Goal: Transaction & Acquisition: Purchase product/service

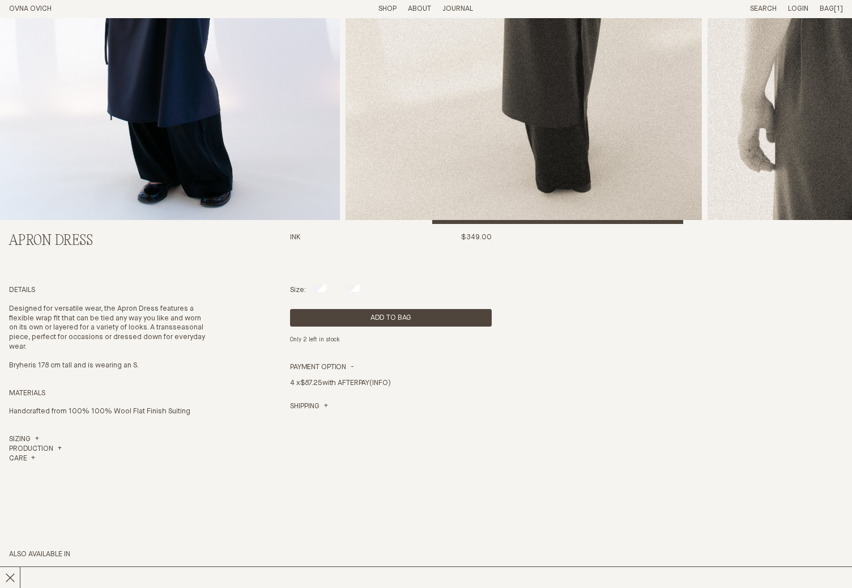
click at [831, 6] on span "Bag" at bounding box center [827, 8] width 14 height 7
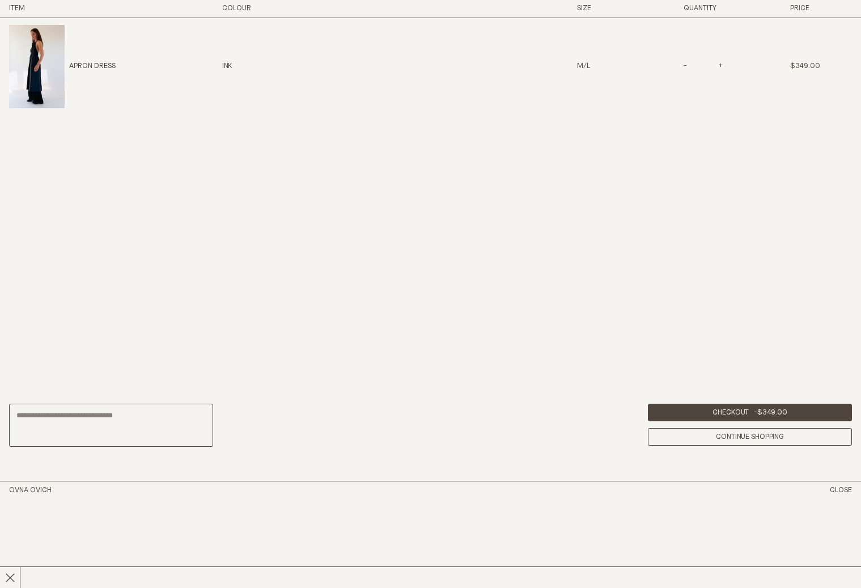
scroll to position [813, 0]
click at [99, 69] on p "Apron Dress" at bounding box center [92, 67] width 46 height 10
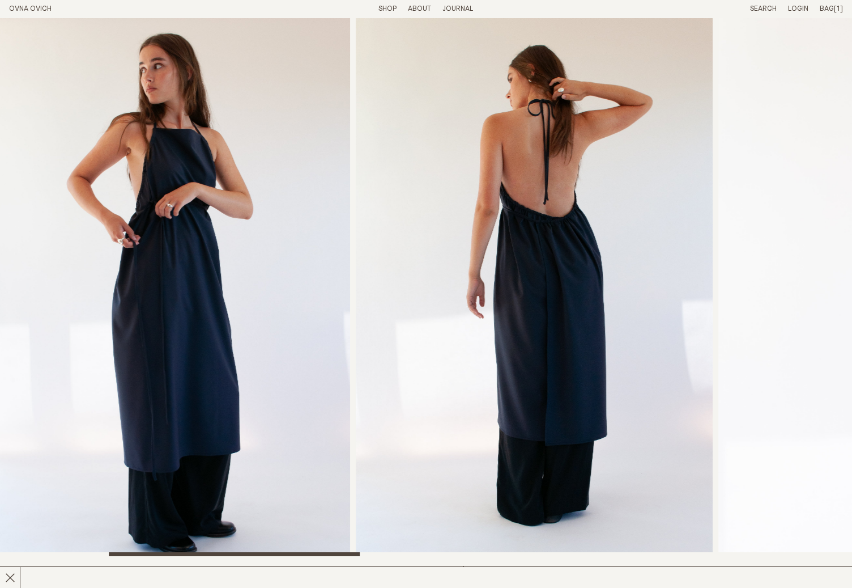
click at [823, 10] on span "Bag" at bounding box center [827, 8] width 14 height 7
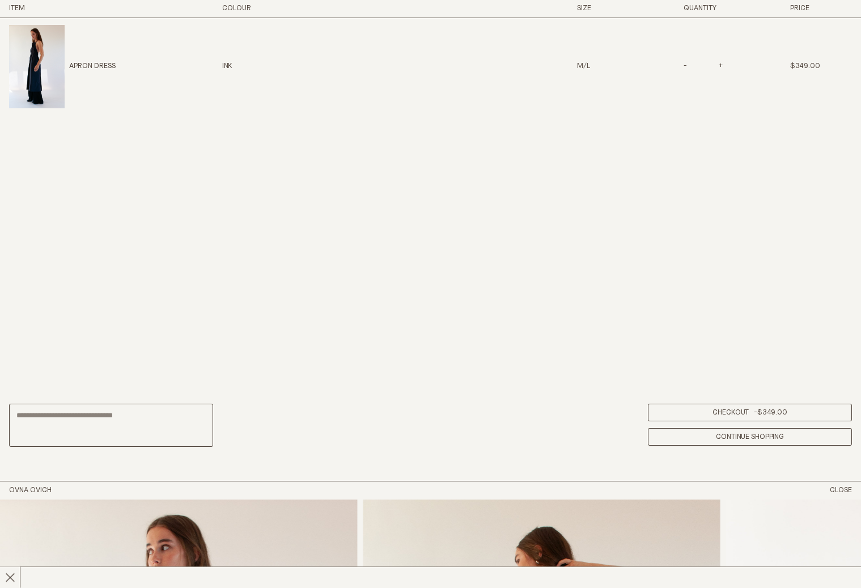
click at [738, 414] on link "Checkout - $349.00" at bounding box center [750, 412] width 204 height 18
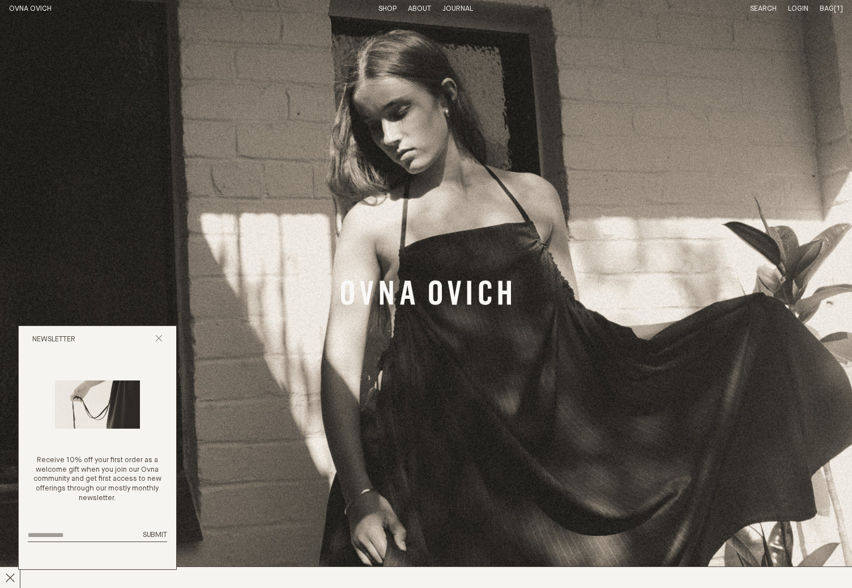
scroll to position [364, 0]
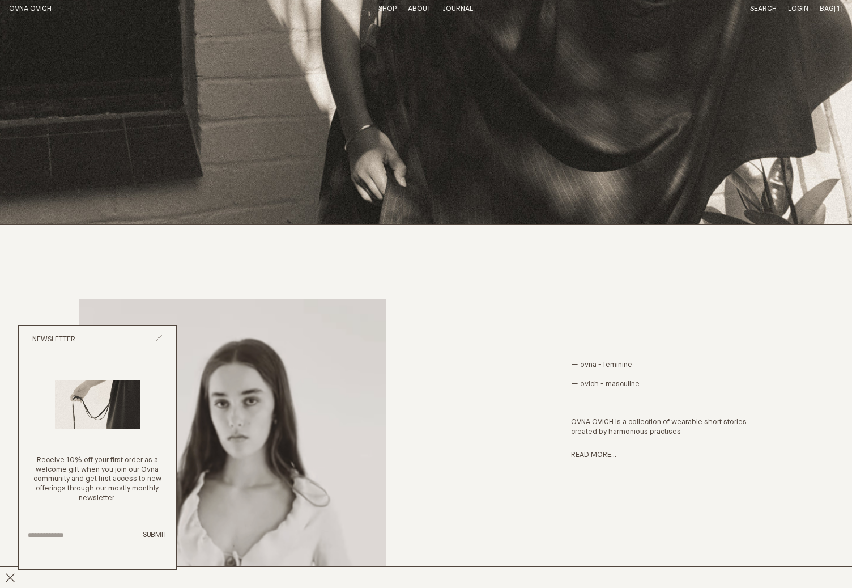
click at [161, 337] on icon "Close popup" at bounding box center [158, 337] width 7 height 7
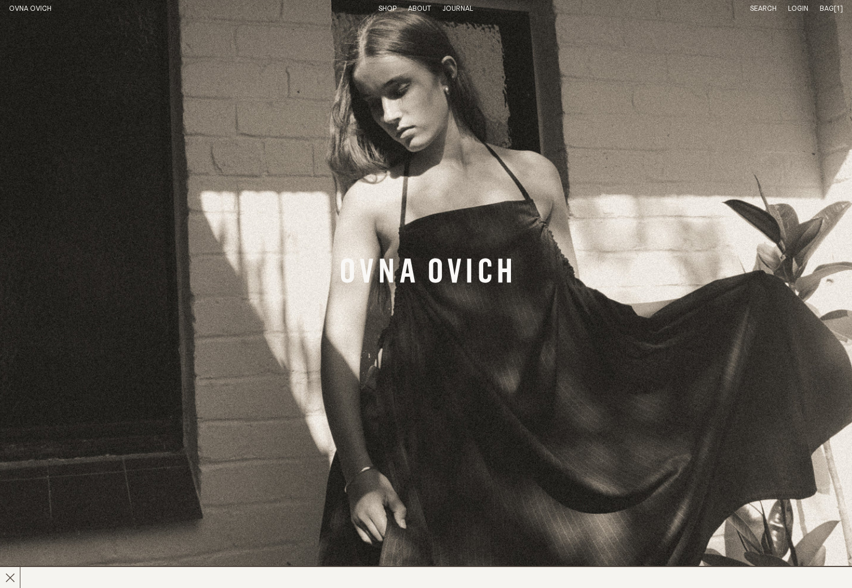
scroll to position [0, 0]
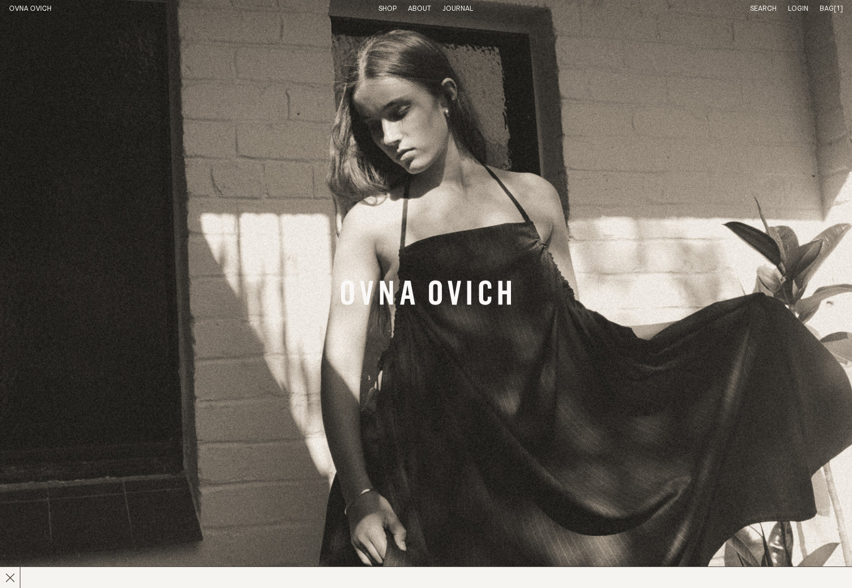
click at [384, 7] on link "Shop" at bounding box center [388, 8] width 18 height 7
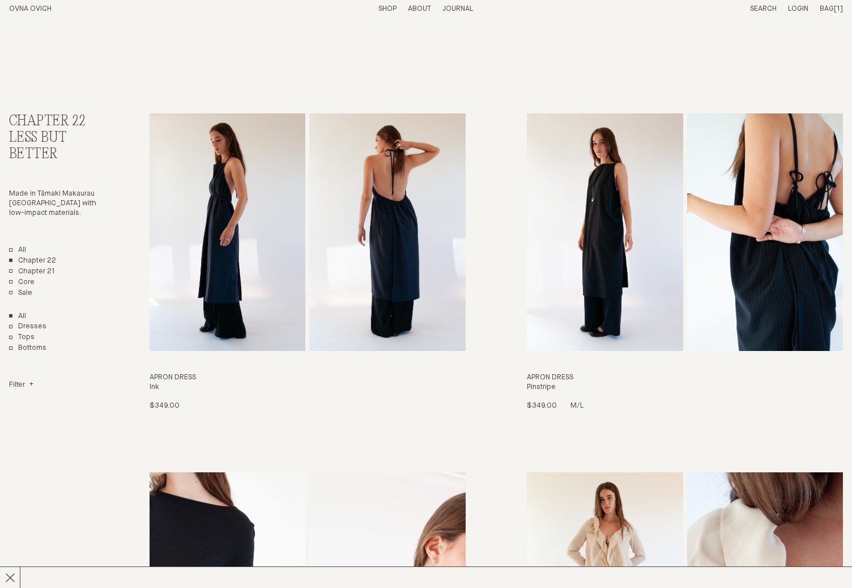
click at [541, 377] on h3 "Apron Dress" at bounding box center [685, 378] width 316 height 10
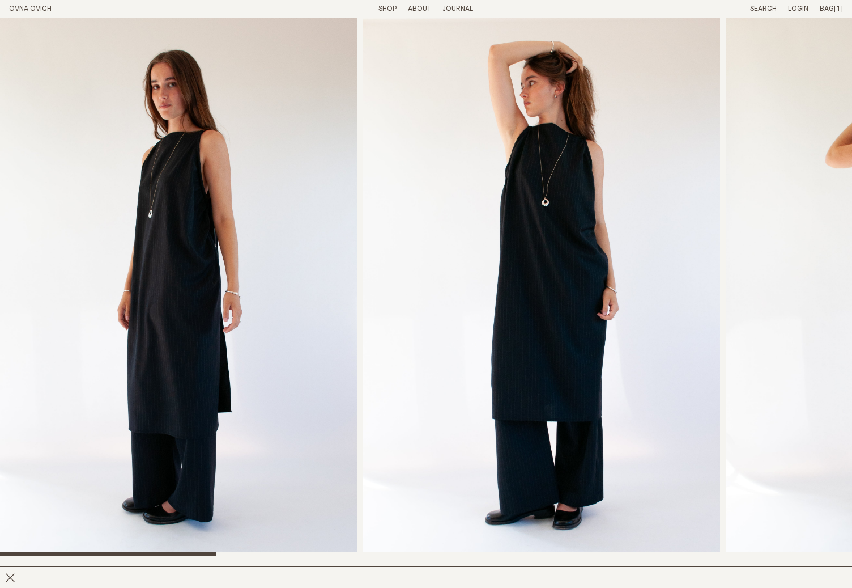
click at [766, 7] on link "Search" at bounding box center [763, 8] width 27 height 7
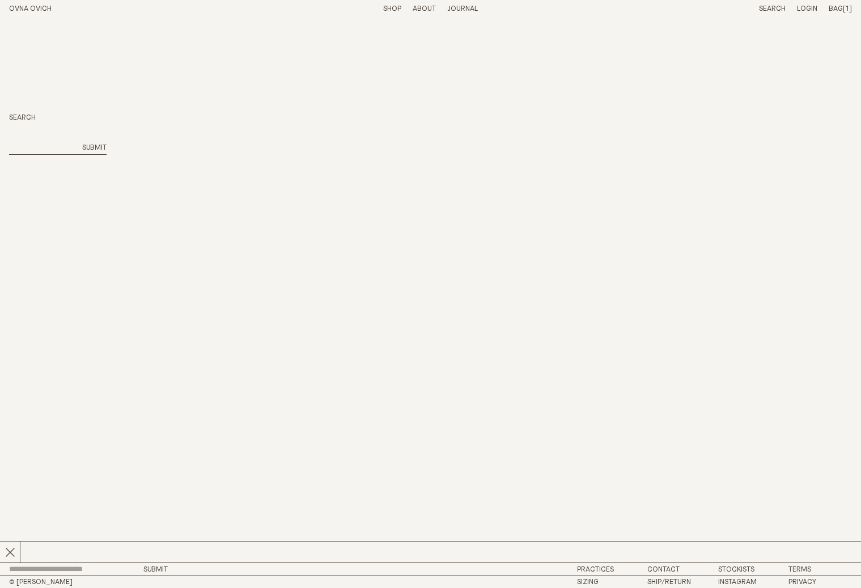
click at [29, 117] on h2 "Search" at bounding box center [57, 118] width 97 height 10
click at [22, 137] on div "Search Submit" at bounding box center [57, 133] width 97 height 41
click at [32, 151] on input "search" at bounding box center [42, 148] width 66 height 10
click at [27, 118] on h2 "Search" at bounding box center [57, 118] width 97 height 10
click at [20, 142] on div "Search Submit" at bounding box center [57, 133] width 97 height 41
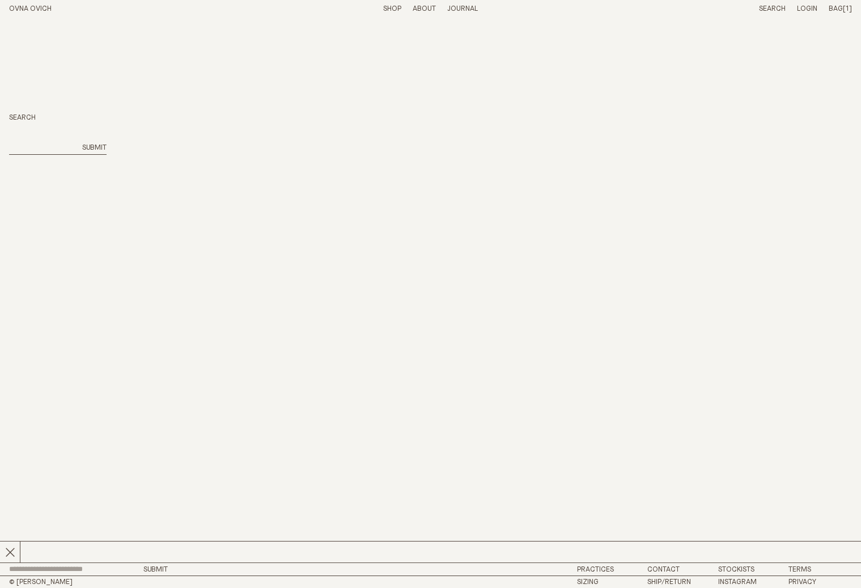
click at [17, 151] on input "search" at bounding box center [42, 148] width 66 height 10
type input "*********"
click at [82, 143] on button "Submit" at bounding box center [94, 148] width 24 height 10
click at [385, 10] on link "Shop" at bounding box center [392, 8] width 18 height 7
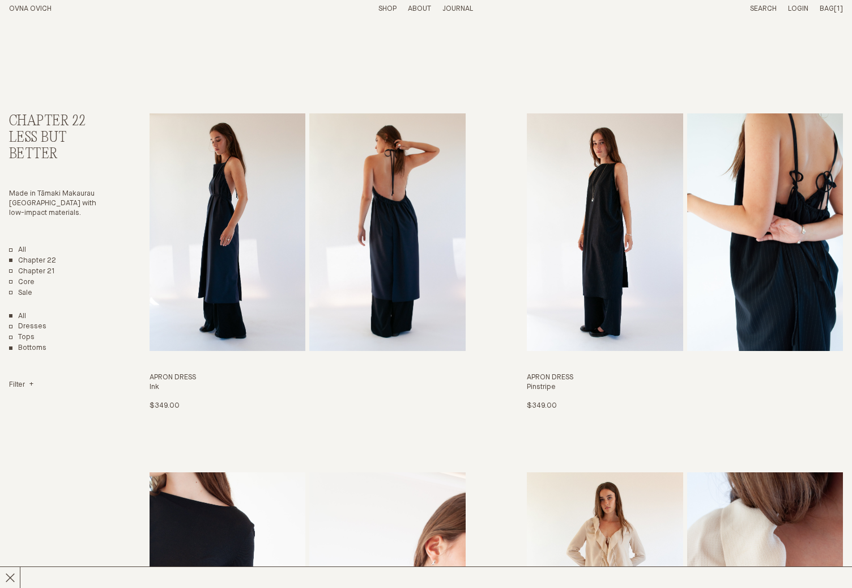
click at [29, 349] on link "Bottoms" at bounding box center [27, 348] width 37 height 10
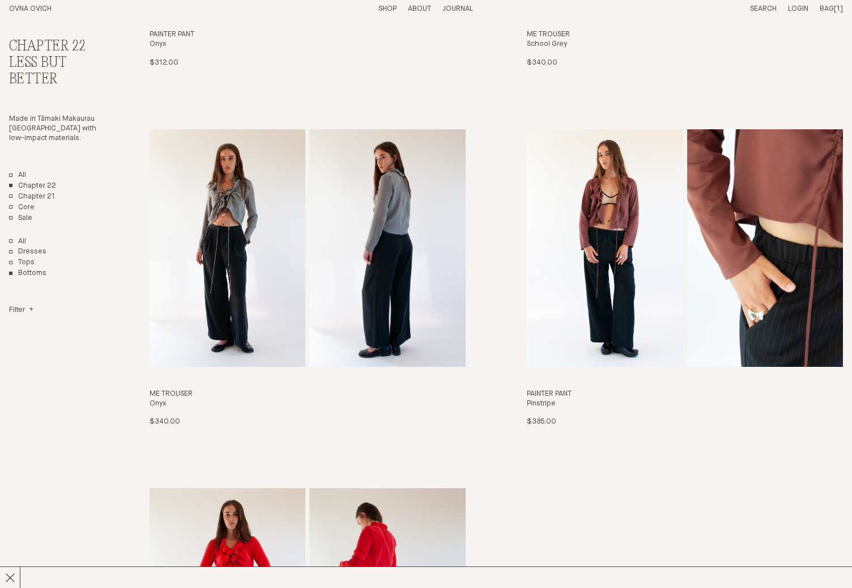
scroll to position [459, 0]
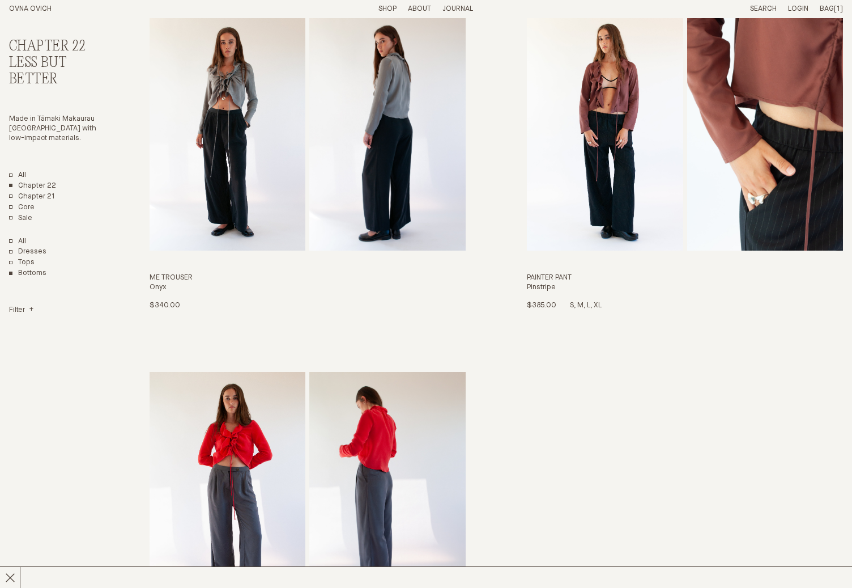
click at [556, 277] on h3 "Painter Pant" at bounding box center [685, 278] width 316 height 10
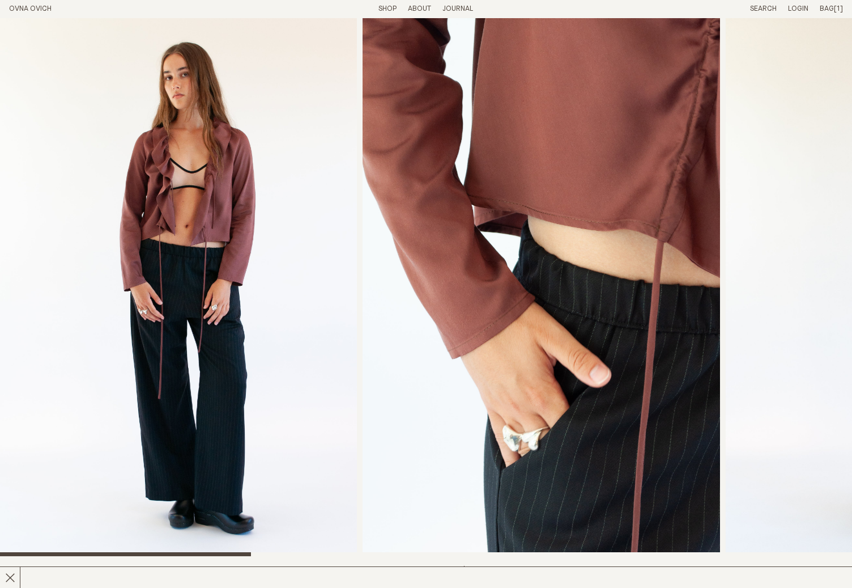
scroll to position [339, 0]
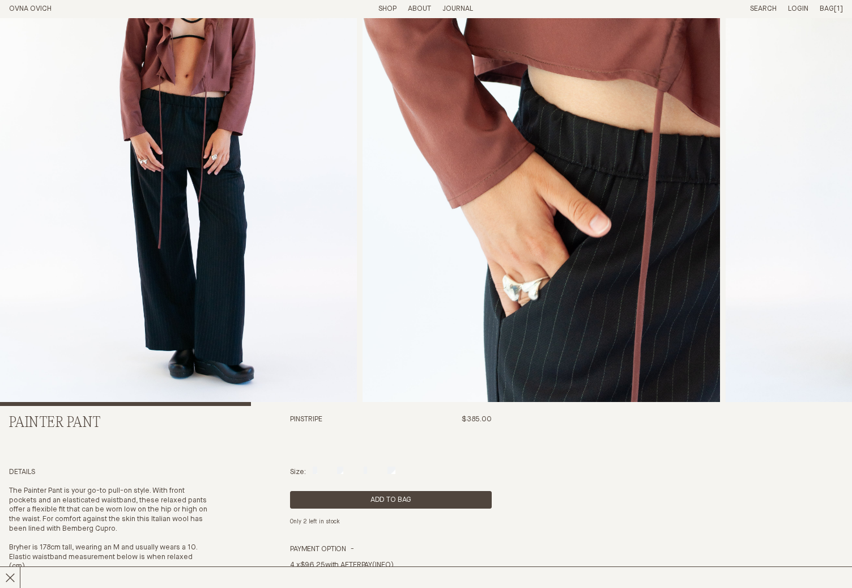
scroll to position [92, 0]
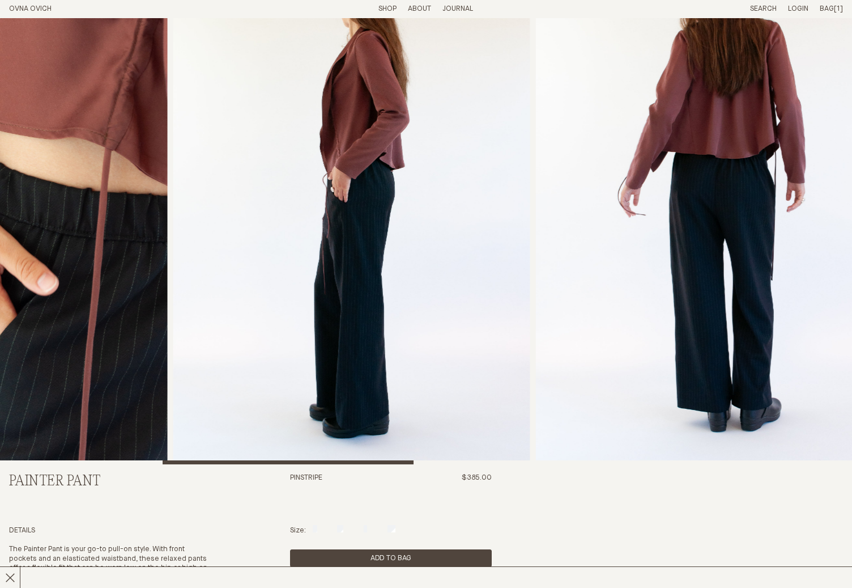
click at [207, 239] on img "3 / 8" at bounding box center [351, 195] width 357 height 538
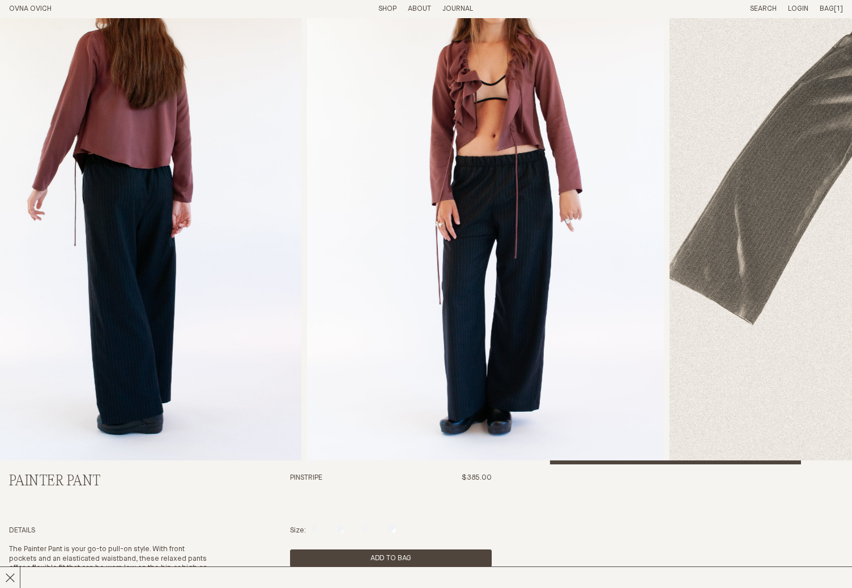
click at [18, 233] on img "6 / 8" at bounding box center [122, 195] width 357 height 538
